Goal: Information Seeking & Learning: Learn about a topic

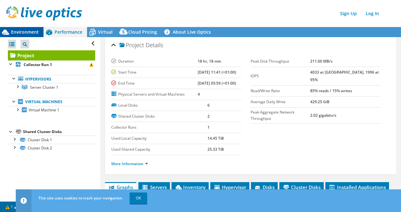
click at [9, 32] on icon at bounding box center [5, 32] width 11 height 11
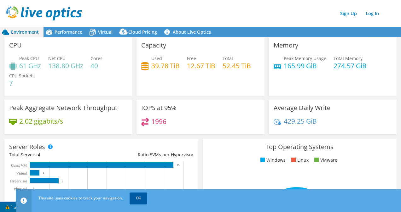
click at [135, 200] on link "OK" at bounding box center [139, 198] width 18 height 11
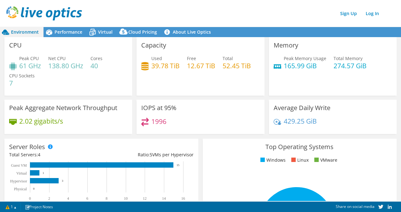
click at [224, 157] on ul "Windows Linux VMware" at bounding box center [299, 160] width 184 height 7
drag, startPoint x: 18, startPoint y: 65, endPoint x: 41, endPoint y: 68, distance: 22.9
click at [41, 68] on div "Peak CPU 61 GHz" at bounding box center [25, 62] width 32 height 14
drag, startPoint x: 41, startPoint y: 68, endPoint x: 53, endPoint y: 85, distance: 21.4
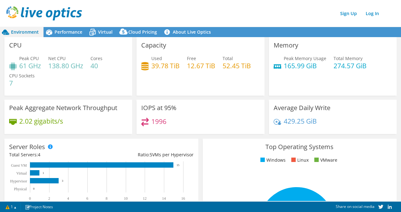
click at [53, 85] on div "Peak CPU 61 GHz Net CPU 138.80 GHz Cores 40 CPU Sockets 7" at bounding box center [68, 74] width 118 height 38
drag, startPoint x: 184, startPoint y: 65, endPoint x: 212, endPoint y: 65, distance: 27.7
click at [212, 65] on div "Used 39.78 TiB Free 12.67 TiB Total 52.45 TiB" at bounding box center [200, 65] width 118 height 20
drag, startPoint x: 212, startPoint y: 65, endPoint x: 212, endPoint y: 79, distance: 13.9
click at [212, 79] on div "Capacity Used 39.78 TiB Free 12.67 TiB Total 52.45 TiB" at bounding box center [200, 66] width 128 height 59
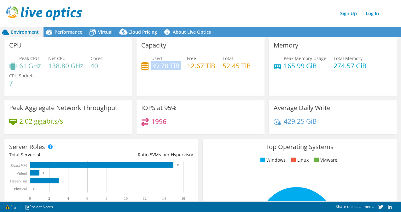
drag, startPoint x: 151, startPoint y: 66, endPoint x: 178, endPoint y: 67, distance: 27.1
click at [178, 67] on div "Used 39.78 TiB Free 12.67 TiB Total 52.45 TiB" at bounding box center [200, 65] width 118 height 20
drag, startPoint x: 178, startPoint y: 67, endPoint x: 181, endPoint y: 77, distance: 9.7
click at [181, 77] on div "Capacity Used 39.78 TiB Free 12.67 TiB Total 52.45 TiB" at bounding box center [200, 66] width 128 height 59
click at [63, 32] on span "Performance" at bounding box center [69, 32] width 28 height 6
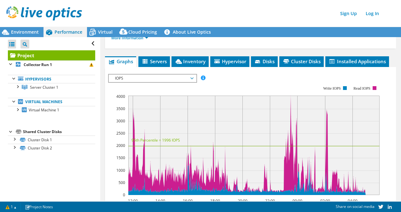
scroll to position [95, 0]
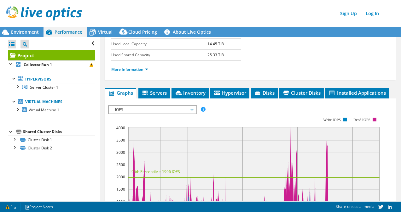
click at [163, 110] on span "IOPS" at bounding box center [152, 110] width 81 height 8
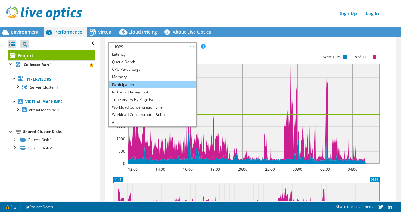
scroll to position [0, 0]
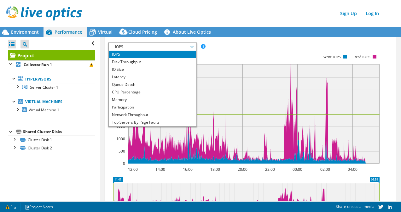
click at [118, 53] on li "IOPS" at bounding box center [152, 55] width 87 height 8
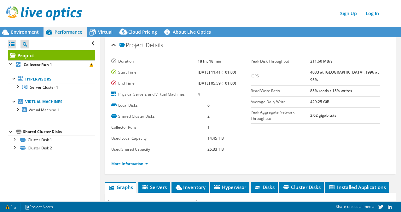
drag, startPoint x: 323, startPoint y: 72, endPoint x: 333, endPoint y: 73, distance: 10.8
click at [333, 73] on tr "IOPS 4033 at [GEOGRAPHIC_DATA], 1996 at 95%" at bounding box center [316, 76] width 130 height 19
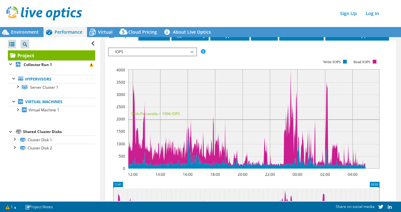
scroll to position [158, 0]
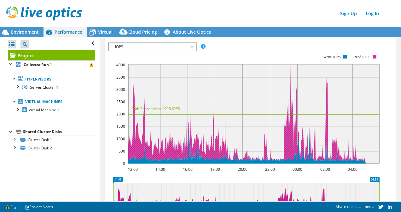
click at [374, 57] on rect at bounding box center [374, 57] width 4 height 4
click at [373, 57] on rect at bounding box center [374, 57] width 4 height 4
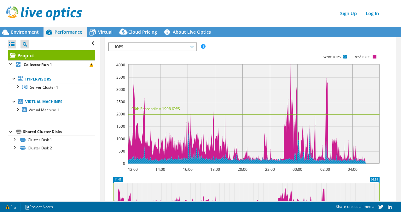
click at [343, 55] on rect at bounding box center [345, 57] width 4 height 4
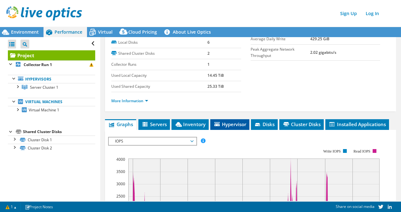
scroll to position [0, 0]
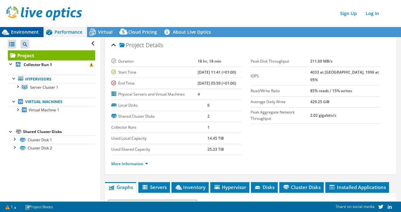
click at [31, 31] on span "Environment" at bounding box center [25, 32] width 28 height 6
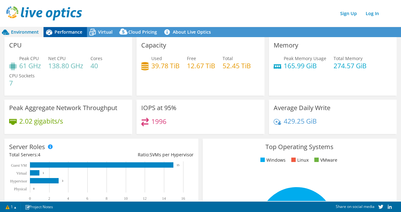
click at [60, 32] on span "Performance" at bounding box center [69, 32] width 28 height 6
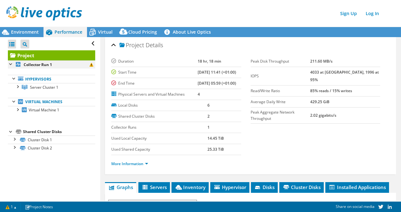
click at [12, 64] on div at bounding box center [11, 64] width 6 height 6
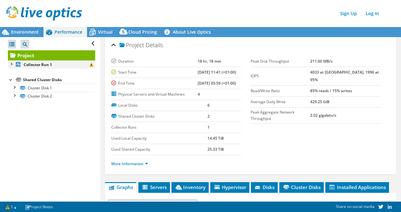
click at [11, 64] on div at bounding box center [11, 64] width 6 height 6
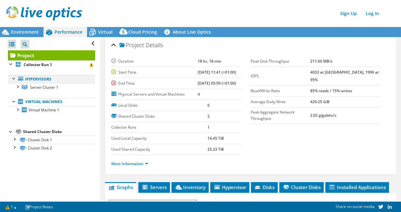
click at [13, 78] on div at bounding box center [14, 78] width 6 height 6
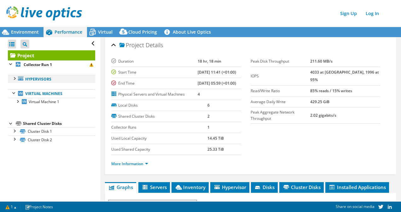
click at [13, 78] on div at bounding box center [14, 78] width 6 height 6
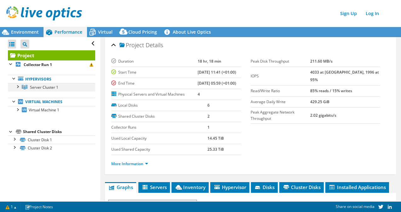
click at [20, 88] on div at bounding box center [17, 86] width 6 height 6
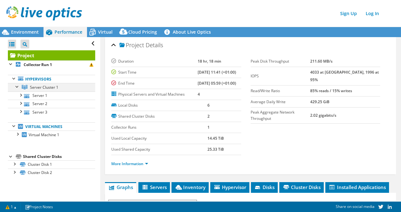
click at [15, 87] on div at bounding box center [17, 86] width 6 height 6
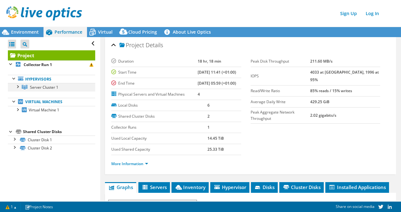
click at [18, 87] on div at bounding box center [17, 86] width 6 height 6
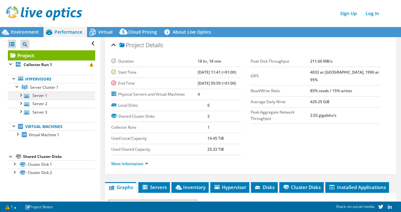
click at [22, 95] on div at bounding box center [20, 95] width 6 height 6
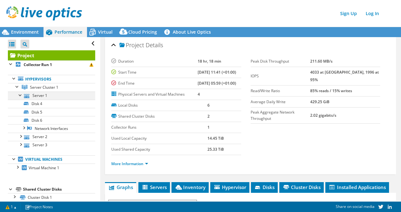
click at [22, 95] on div at bounding box center [20, 95] width 6 height 6
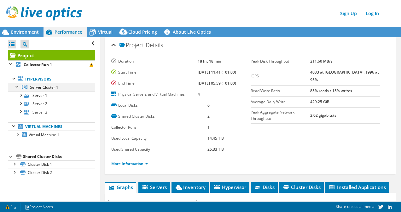
click at [17, 88] on div at bounding box center [17, 86] width 6 height 6
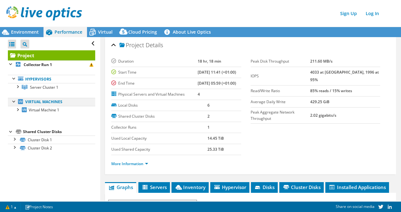
click at [14, 102] on div at bounding box center [14, 101] width 6 height 6
click at [18, 110] on div at bounding box center [17, 109] width 6 height 6
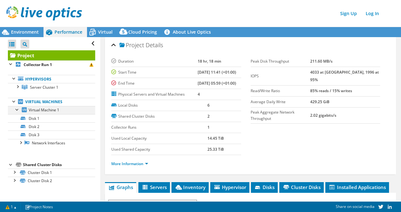
click at [18, 110] on div at bounding box center [17, 109] width 6 height 6
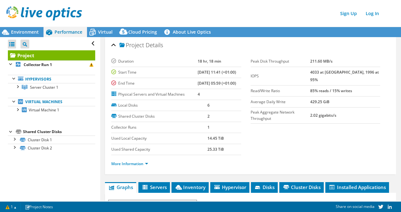
click at [10, 132] on div at bounding box center [11, 131] width 6 height 6
click at [16, 138] on div at bounding box center [14, 139] width 6 height 6
click at [14, 138] on div at bounding box center [14, 139] width 6 height 6
click at [15, 148] on div at bounding box center [14, 147] width 6 height 6
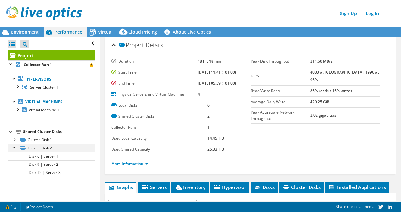
click at [15, 149] on div at bounding box center [14, 147] width 6 height 6
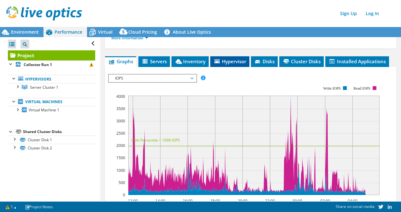
scroll to position [63, 0]
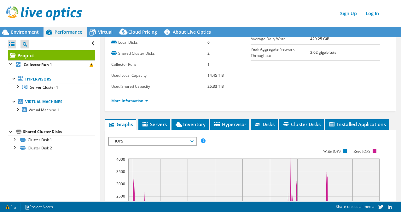
click at [170, 143] on span "IOPS" at bounding box center [152, 142] width 81 height 8
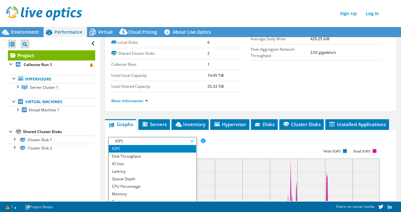
click at [170, 143] on span "IOPS" at bounding box center [152, 142] width 81 height 8
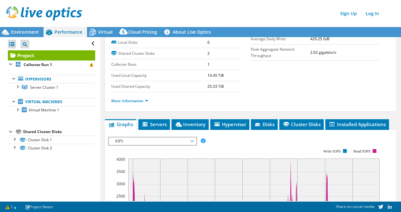
click at [170, 143] on span "IOPS" at bounding box center [152, 142] width 81 height 8
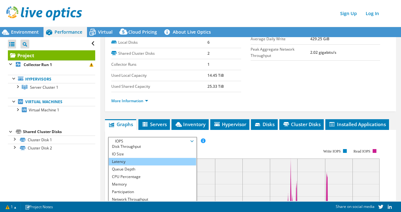
scroll to position [0, 0]
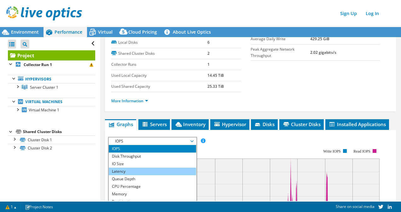
click at [120, 172] on li "Latency" at bounding box center [152, 172] width 87 height 8
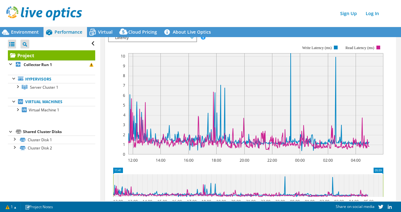
scroll to position [150, 0]
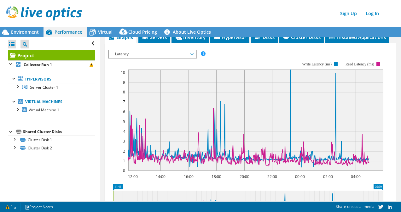
click at [168, 55] on span "Latency" at bounding box center [152, 54] width 81 height 8
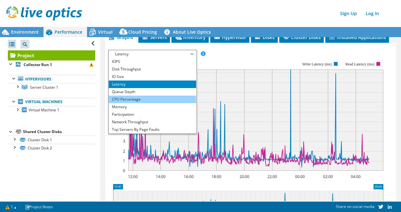
click at [128, 99] on li "CPU Percentage" at bounding box center [152, 100] width 87 height 8
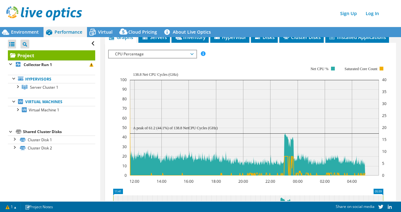
click at [145, 56] on span "CPU Percentage" at bounding box center [152, 54] width 81 height 8
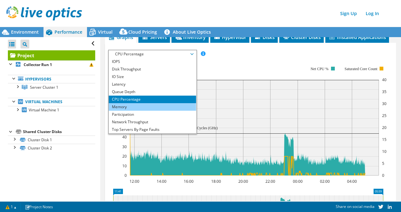
click at [122, 107] on li "Memory" at bounding box center [152, 107] width 87 height 8
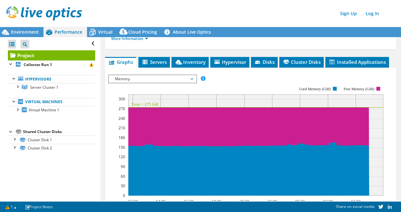
scroll to position [119, 0]
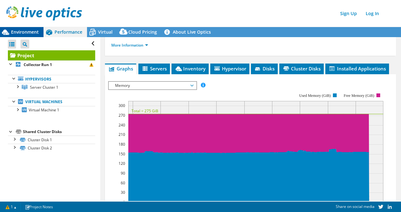
click at [12, 32] on span "Environment" at bounding box center [25, 32] width 28 height 6
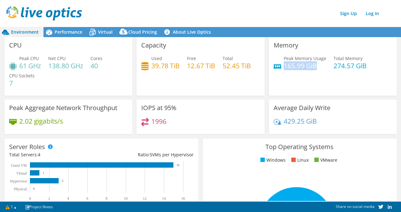
drag, startPoint x: 280, startPoint y: 66, endPoint x: 313, endPoint y: 67, distance: 32.8
click at [313, 67] on h4 "165.99 GiB" at bounding box center [305, 65] width 43 height 7
drag, startPoint x: 313, startPoint y: 67, endPoint x: 319, endPoint y: 72, distance: 7.8
click at [319, 72] on div "Peak Memory Usage 165.99 GiB Total Memory 274.57 GiB" at bounding box center [333, 65] width 118 height 20
drag, startPoint x: 66, startPoint y: 32, endPoint x: 67, endPoint y: 36, distance: 3.9
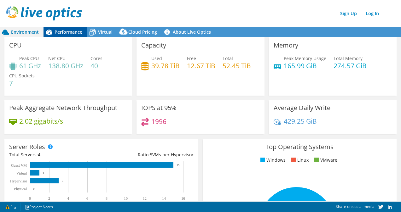
click at [66, 33] on span "Performance" at bounding box center [69, 32] width 28 height 6
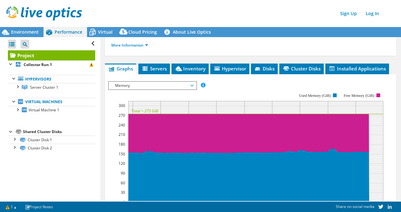
click at [170, 84] on span "Memory" at bounding box center [152, 86] width 81 height 8
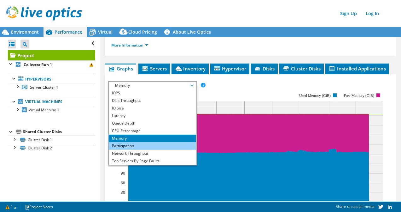
click at [125, 146] on li "Participation" at bounding box center [152, 146] width 87 height 8
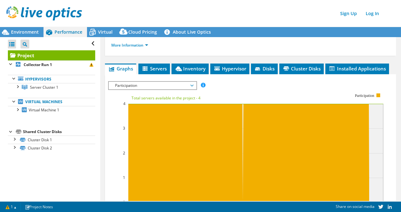
click at [167, 86] on span "Participation" at bounding box center [152, 86] width 81 height 8
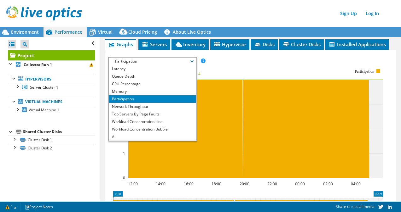
scroll to position [150, 0]
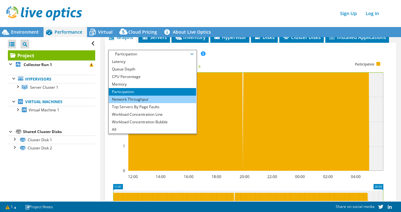
click at [133, 99] on li "Network Throughput" at bounding box center [152, 100] width 87 height 8
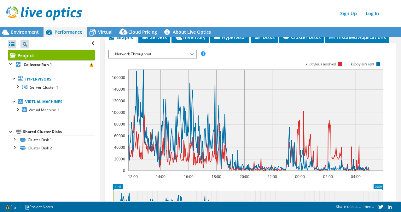
scroll to position [119, 0]
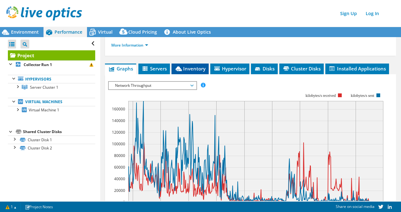
click at [187, 69] on span "Inventory" at bounding box center [190, 69] width 31 height 6
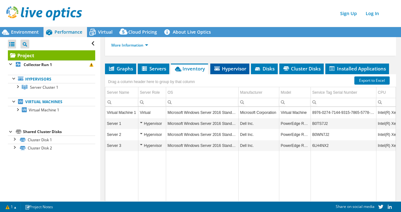
click at [231, 70] on span "Hypervisor" at bounding box center [229, 69] width 33 height 6
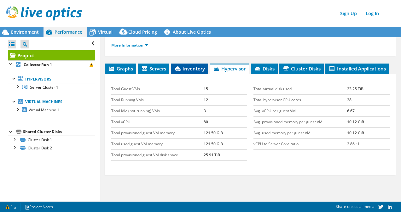
click at [191, 70] on span "Inventory" at bounding box center [189, 69] width 31 height 6
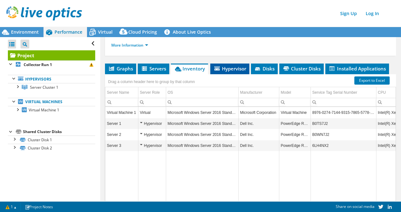
click at [233, 67] on span "Hypervisor" at bounding box center [229, 69] width 33 height 6
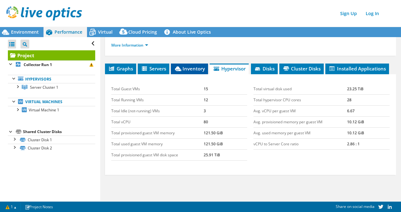
click at [189, 67] on span "Inventory" at bounding box center [189, 69] width 31 height 6
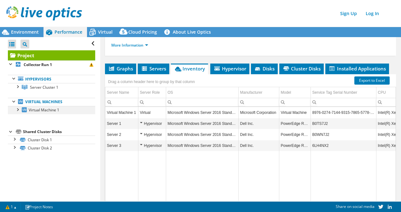
click at [18, 109] on div at bounding box center [17, 109] width 6 height 6
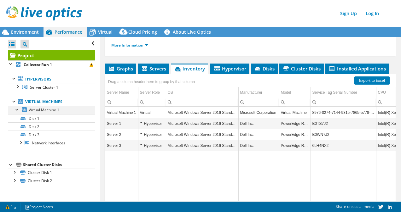
click at [18, 109] on div at bounding box center [17, 109] width 6 height 6
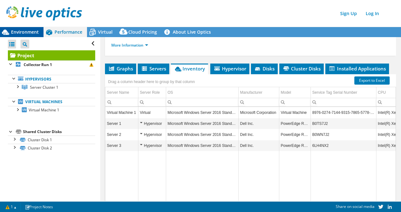
click at [26, 32] on span "Environment" at bounding box center [25, 32] width 28 height 6
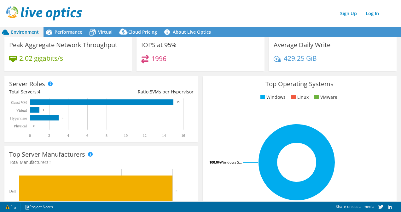
scroll to position [0, 0]
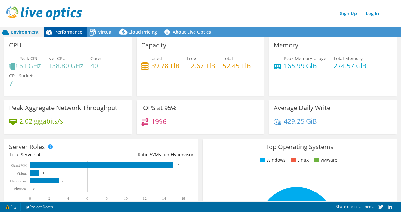
click at [71, 34] on span "Performance" at bounding box center [69, 32] width 28 height 6
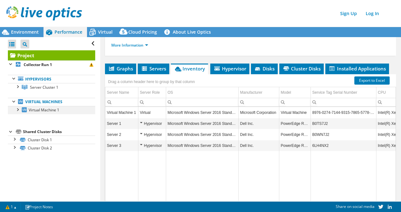
click at [18, 111] on div at bounding box center [17, 109] width 6 height 6
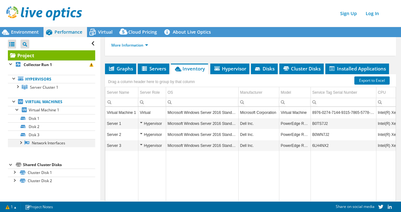
click at [20, 142] on div at bounding box center [20, 142] width 6 height 6
click at [19, 143] on div at bounding box center [20, 142] width 6 height 6
click at [16, 109] on div at bounding box center [17, 109] width 6 height 6
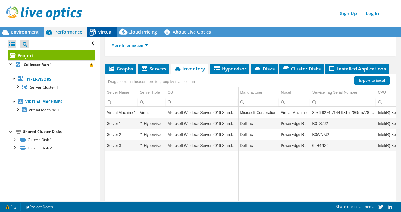
click at [102, 30] on span "Virtual" at bounding box center [105, 32] width 14 height 6
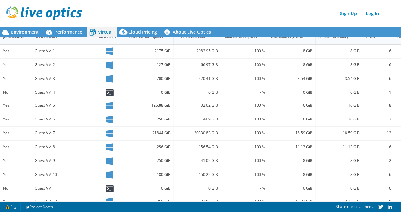
scroll to position [144, 0]
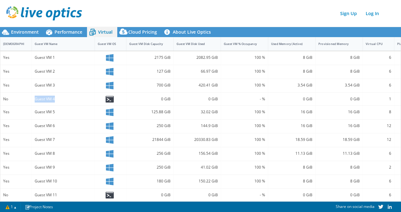
drag, startPoint x: 36, startPoint y: 99, endPoint x: 58, endPoint y: 100, distance: 22.7
click at [58, 100] on div "Guest VM 4" at bounding box center [63, 99] width 57 height 7
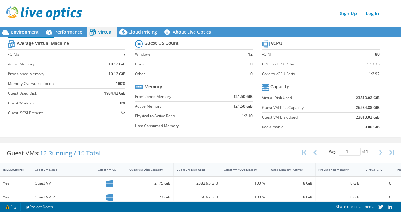
scroll to position [0, 0]
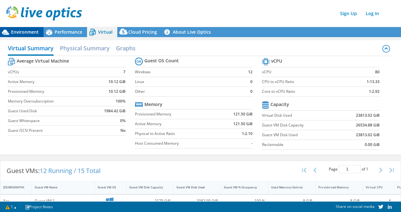
click at [19, 33] on span "Environment" at bounding box center [25, 32] width 28 height 6
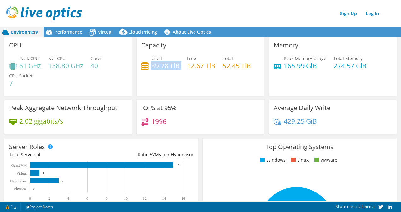
drag, startPoint x: 151, startPoint y: 65, endPoint x: 180, endPoint y: 66, distance: 29.6
click at [180, 66] on div "Used 39.78 TiB Free 12.67 TiB Total 52.45 TiB" at bounding box center [200, 65] width 118 height 20
drag, startPoint x: 180, startPoint y: 66, endPoint x: 211, endPoint y: 67, distance: 30.9
click at [211, 67] on h4 "12.67 TiB" at bounding box center [201, 65] width 28 height 7
drag, startPoint x: 211, startPoint y: 67, endPoint x: 265, endPoint y: 63, distance: 54.3
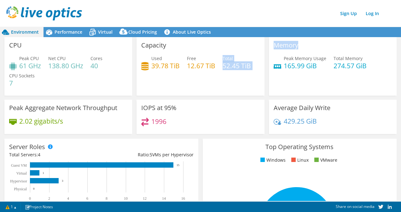
click at [265, 63] on div "CPU Peak CPU 61 GHz Net CPU 138.80 GHz Cores 40 CPU Sockets 7 Capacity Used 39.…" at bounding box center [200, 87] width 396 height 101
click at [228, 44] on div "Capacity Used 39.78 TiB Free 12.67 TiB Total 52.45 TiB" at bounding box center [200, 66] width 128 height 59
drag, startPoint x: 319, startPoint y: 67, endPoint x: 281, endPoint y: 69, distance: 38.2
click at [284, 69] on h4 "165.99 GiB" at bounding box center [305, 65] width 43 height 7
drag, startPoint x: 281, startPoint y: 69, endPoint x: 297, endPoint y: 86, distance: 23.6
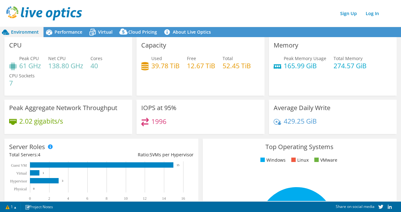
click at [297, 86] on div "Memory Peak Memory Usage 165.99 GiB Total Memory 274.57 GiB" at bounding box center [333, 66] width 128 height 59
drag, startPoint x: 330, startPoint y: 66, endPoint x: 370, endPoint y: 63, distance: 40.4
click at [370, 63] on div "Peak Memory Usage 165.99 GiB Total Memory 274.57 GiB" at bounding box center [333, 65] width 118 height 20
drag, startPoint x: 370, startPoint y: 63, endPoint x: 359, endPoint y: 73, distance: 14.7
click at [359, 73] on div "Peak Memory Usage 165.99 GiB Total Memory 274.57 GiB" at bounding box center [333, 65] width 118 height 20
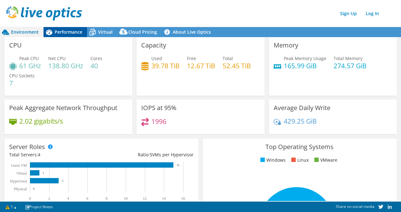
click at [72, 33] on span "Performance" at bounding box center [69, 32] width 28 height 6
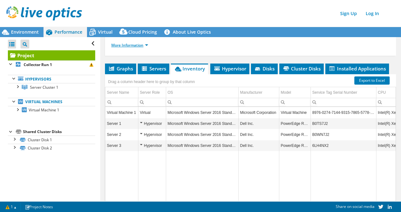
click at [138, 45] on link "More Information" at bounding box center [129, 45] width 37 height 5
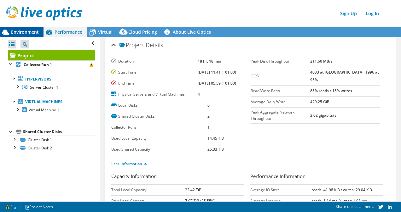
click at [32, 33] on span "Environment" at bounding box center [25, 32] width 28 height 6
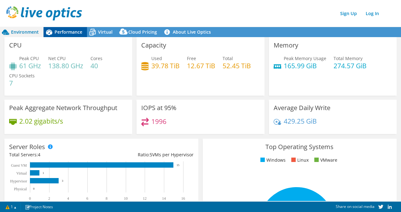
click at [67, 32] on span "Performance" at bounding box center [69, 32] width 28 height 6
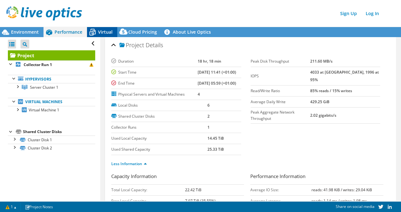
click at [105, 32] on span "Virtual" at bounding box center [105, 32] width 14 height 6
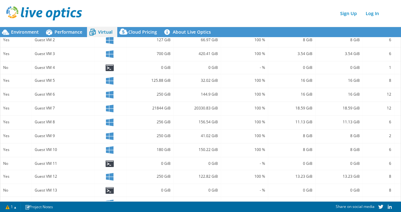
scroll to position [207, 0]
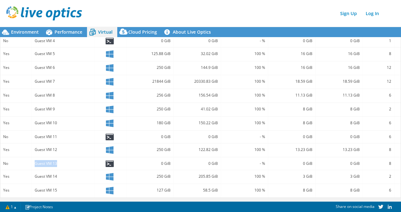
drag, startPoint x: 35, startPoint y: 159, endPoint x: 58, endPoint y: 160, distance: 23.6
click at [58, 160] on div "Guest VM 13" at bounding box center [63, 163] width 57 height 7
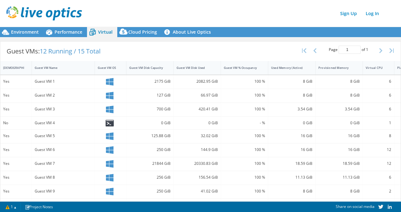
scroll to position [112, 0]
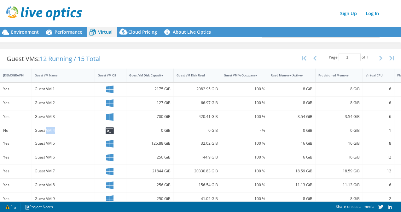
drag, startPoint x: 55, startPoint y: 131, endPoint x: 46, endPoint y: 131, distance: 9.1
click at [46, 131] on div "Guest VM 4" at bounding box center [63, 130] width 57 height 7
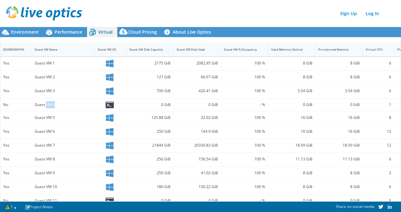
scroll to position [144, 0]
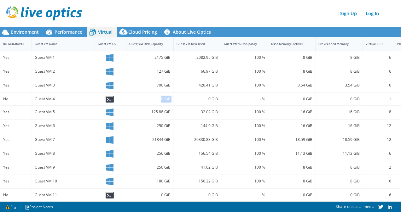
drag, startPoint x: 160, startPoint y: 99, endPoint x: 174, endPoint y: 100, distance: 14.5
click at [174, 100] on div "No Guest VM 4 0 GiB 0 GiB - % 0 GiB 0 GiB 1 Hyper-V" at bounding box center [212, 99] width 425 height 13
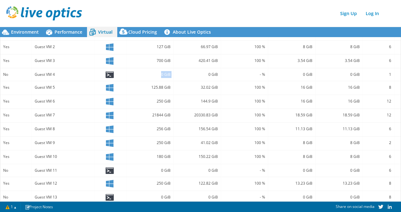
scroll to position [175, 0]
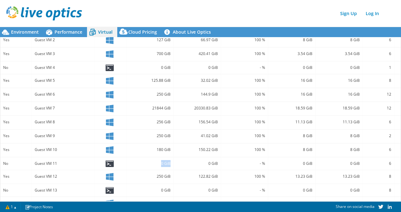
drag, startPoint x: 159, startPoint y: 164, endPoint x: 172, endPoint y: 164, distance: 13.6
click at [172, 164] on div "0 GiB" at bounding box center [149, 164] width 47 height 13
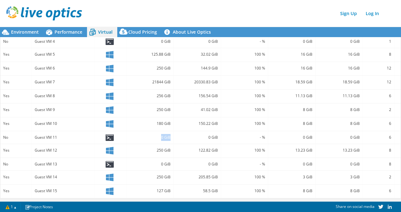
scroll to position [207, 0]
drag, startPoint x: 160, startPoint y: 160, endPoint x: 171, endPoint y: 159, distance: 10.7
click at [171, 159] on div "0 GiB" at bounding box center [149, 164] width 47 height 13
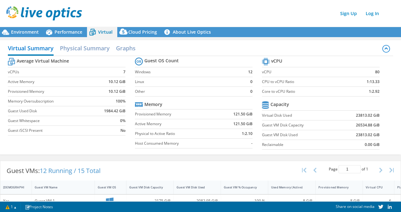
scroll to position [0, 0]
click at [59, 35] on span "Performance" at bounding box center [69, 32] width 28 height 6
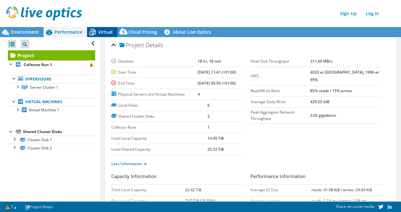
click at [107, 33] on span "Virtual" at bounding box center [105, 32] width 14 height 6
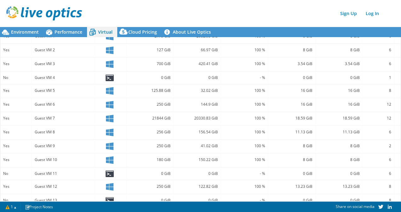
scroll to position [144, 0]
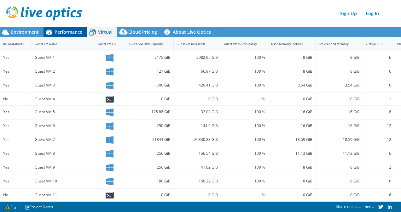
click at [65, 34] on span "Performance" at bounding box center [69, 32] width 28 height 6
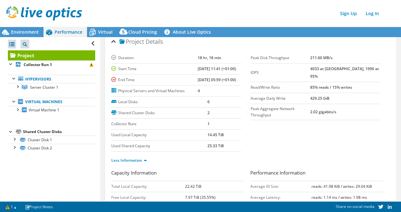
scroll to position [0, 0]
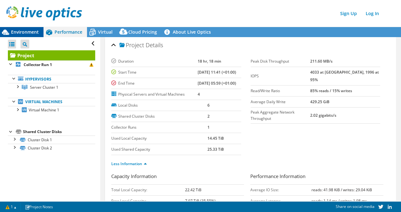
click at [26, 35] on div "Environment" at bounding box center [21, 32] width 43 height 10
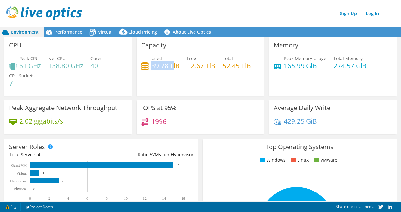
drag, startPoint x: 150, startPoint y: 66, endPoint x: 172, endPoint y: 67, distance: 22.7
click at [172, 67] on h4 "39.78 TiB" at bounding box center [165, 65] width 28 height 7
click at [66, 34] on span "Performance" at bounding box center [69, 32] width 28 height 6
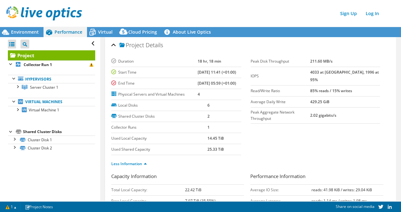
drag, startPoint x: 322, startPoint y: 72, endPoint x: 333, endPoint y: 72, distance: 11.0
click at [333, 72] on tr "IOPS 4033 at [GEOGRAPHIC_DATA], 1996 at 95%" at bounding box center [316, 76] width 130 height 19
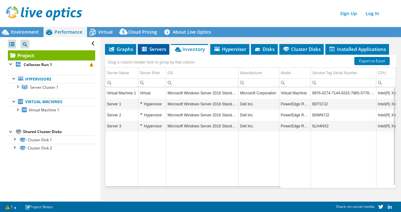
scroll to position [284, 0]
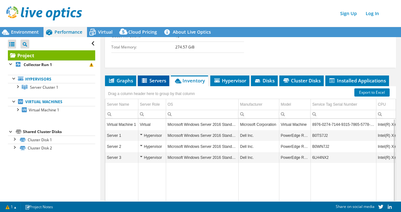
click at [152, 79] on span "Servers" at bounding box center [153, 81] width 25 height 6
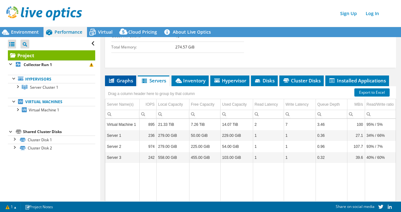
click at [116, 84] on li "Graphs" at bounding box center [120, 81] width 31 height 11
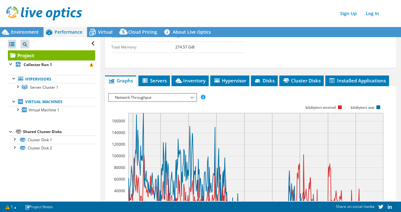
click at [149, 98] on span "Network Throughput" at bounding box center [152, 98] width 81 height 8
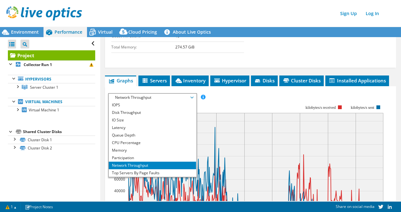
scroll to position [252, 0]
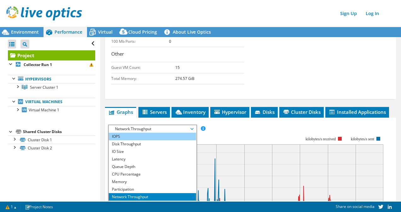
drag, startPoint x: 118, startPoint y: 135, endPoint x: 123, endPoint y: 136, distance: 4.8
click at [118, 135] on li "IOPS" at bounding box center [152, 137] width 87 height 8
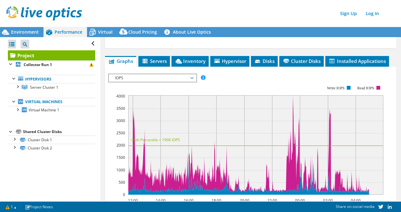
scroll to position [315, 0]
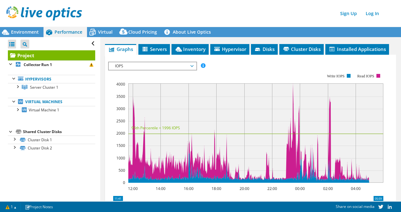
click at [131, 64] on span "IOPS" at bounding box center [152, 66] width 81 height 8
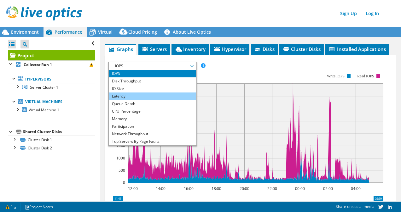
click at [120, 95] on li "Latency" at bounding box center [152, 97] width 87 height 8
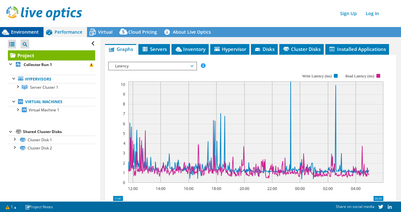
click at [20, 32] on span "Environment" at bounding box center [25, 32] width 28 height 6
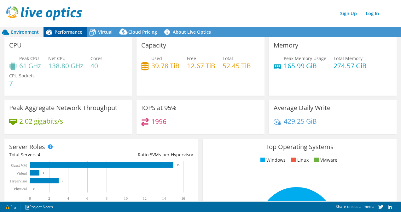
click at [72, 33] on span "Performance" at bounding box center [69, 32] width 28 height 6
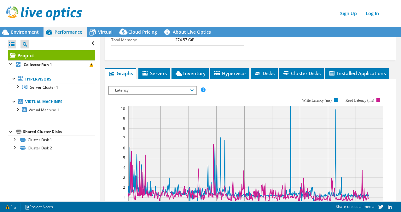
scroll to position [284, 0]
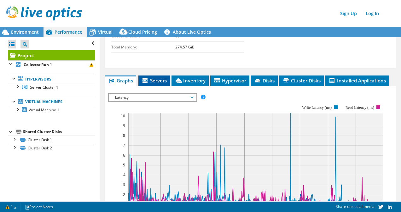
click at [154, 80] on span "Servers" at bounding box center [153, 81] width 25 height 6
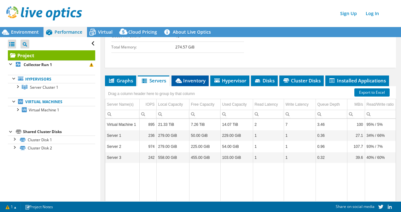
click at [186, 79] on span "Inventory" at bounding box center [190, 81] width 31 height 6
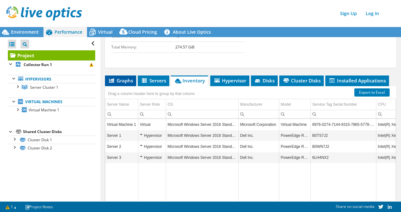
click at [123, 82] on span "Graphs" at bounding box center [120, 81] width 25 height 6
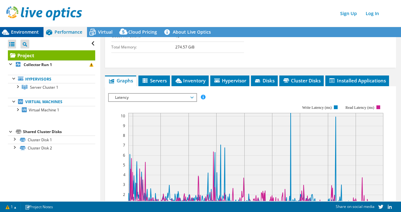
click at [32, 31] on span "Environment" at bounding box center [25, 32] width 28 height 6
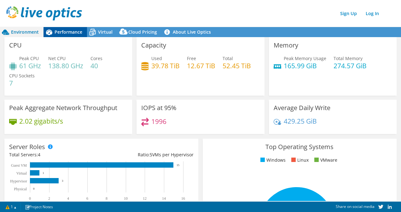
click at [66, 36] on div "Performance" at bounding box center [64, 32] width 43 height 10
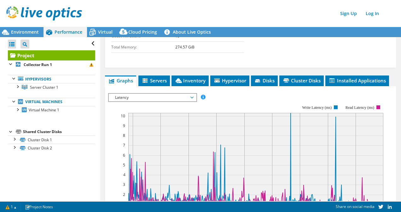
click at [159, 96] on span "Latency" at bounding box center [152, 98] width 81 height 8
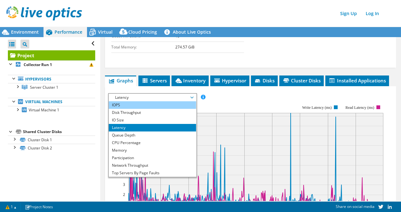
drag, startPoint x: 117, startPoint y: 106, endPoint x: 122, endPoint y: 107, distance: 5.7
click at [116, 106] on li "IOPS" at bounding box center [152, 105] width 87 height 8
